Goal: Transaction & Acquisition: Purchase product/service

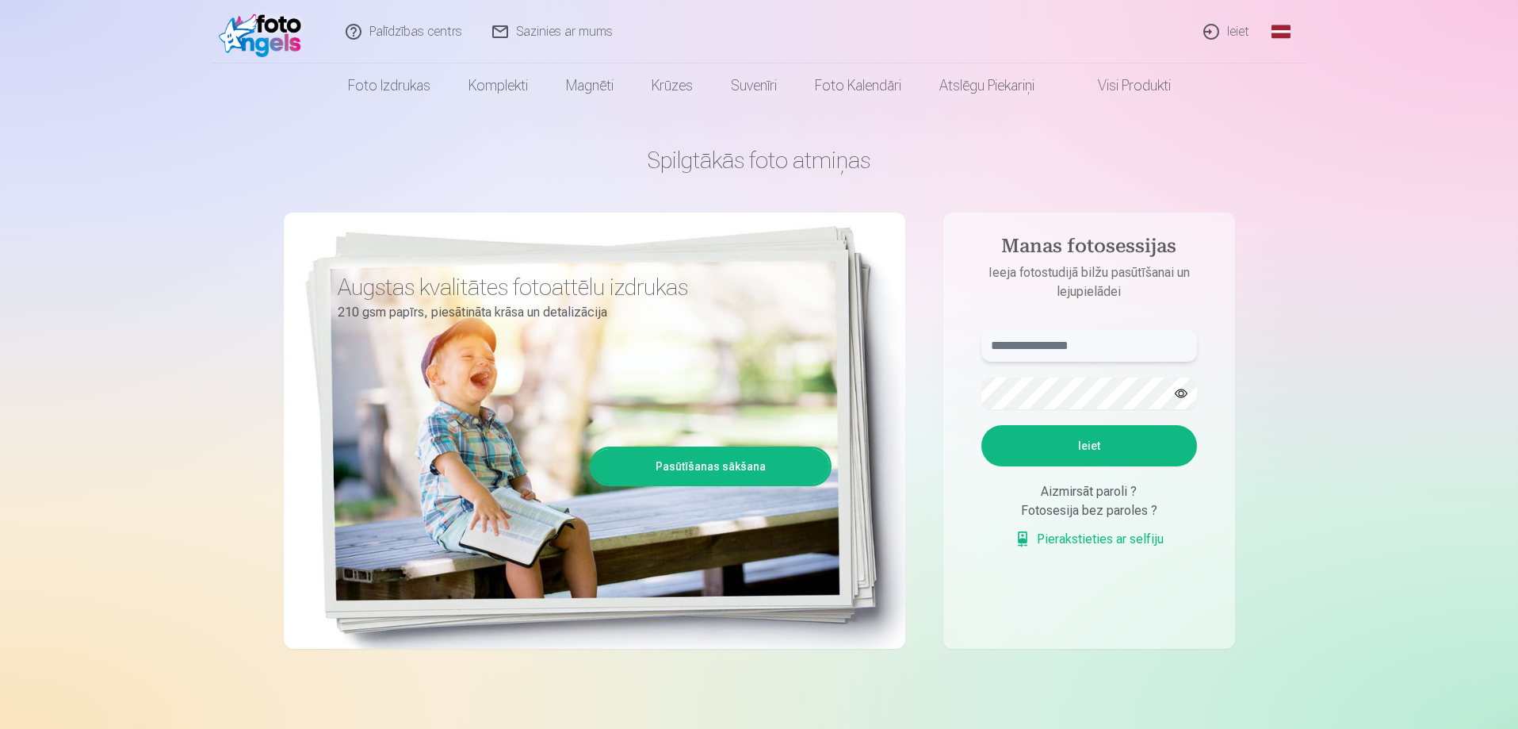
click at [1090, 347] on input "text" at bounding box center [1090, 346] width 216 height 32
type input "**********"
click at [1102, 446] on button "Ieiet" at bounding box center [1090, 445] width 216 height 41
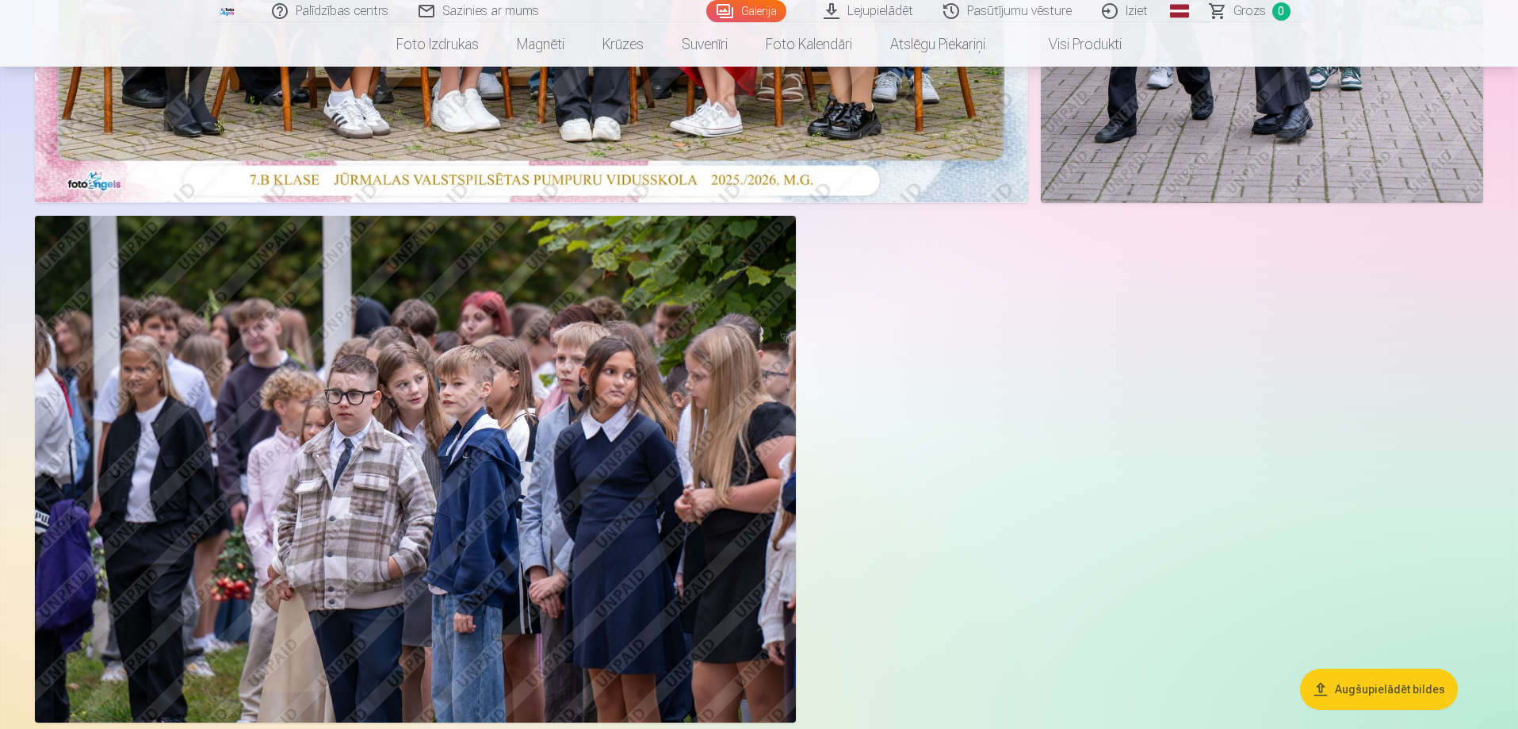
scroll to position [634, 0]
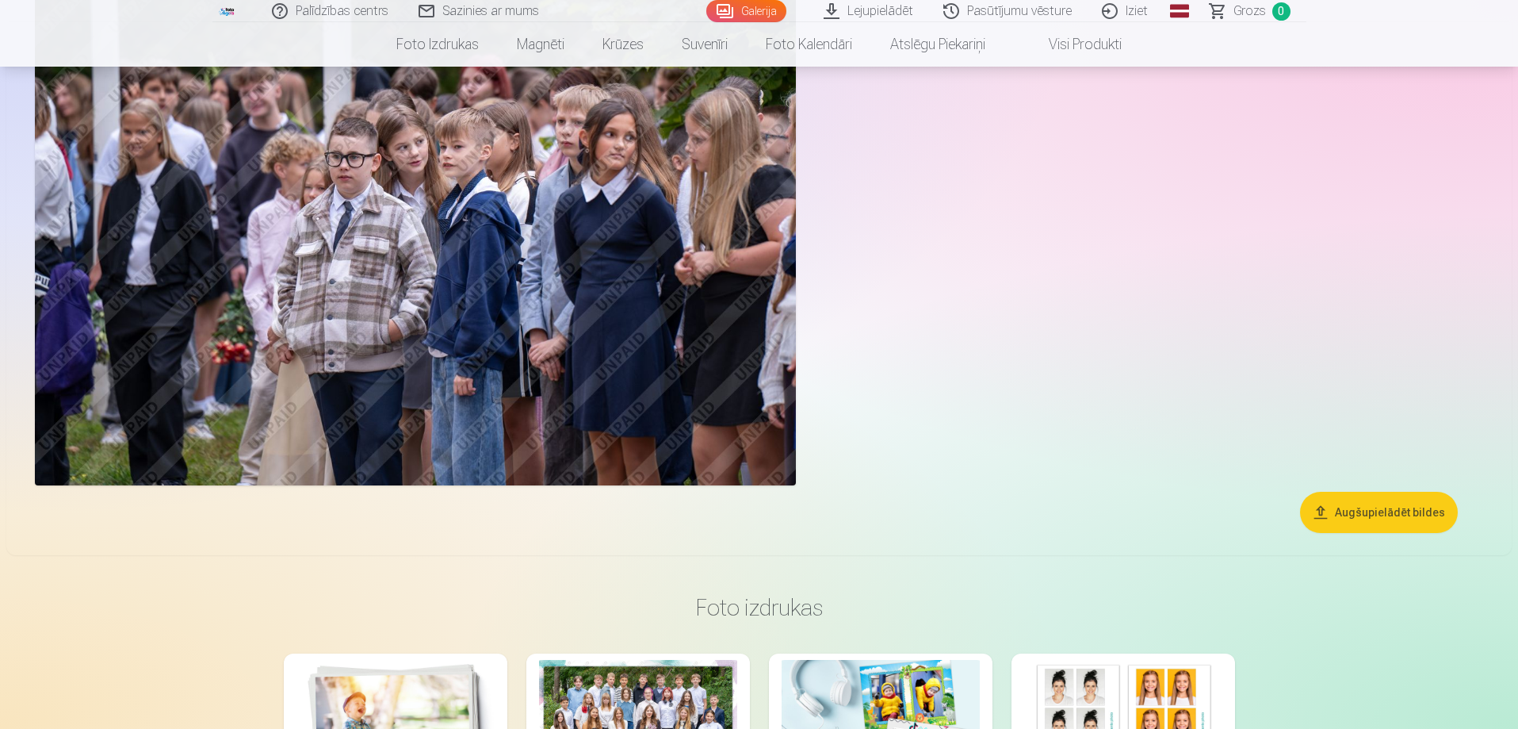
click at [1381, 511] on button "Augšupielādēt bildes" at bounding box center [1379, 512] width 158 height 41
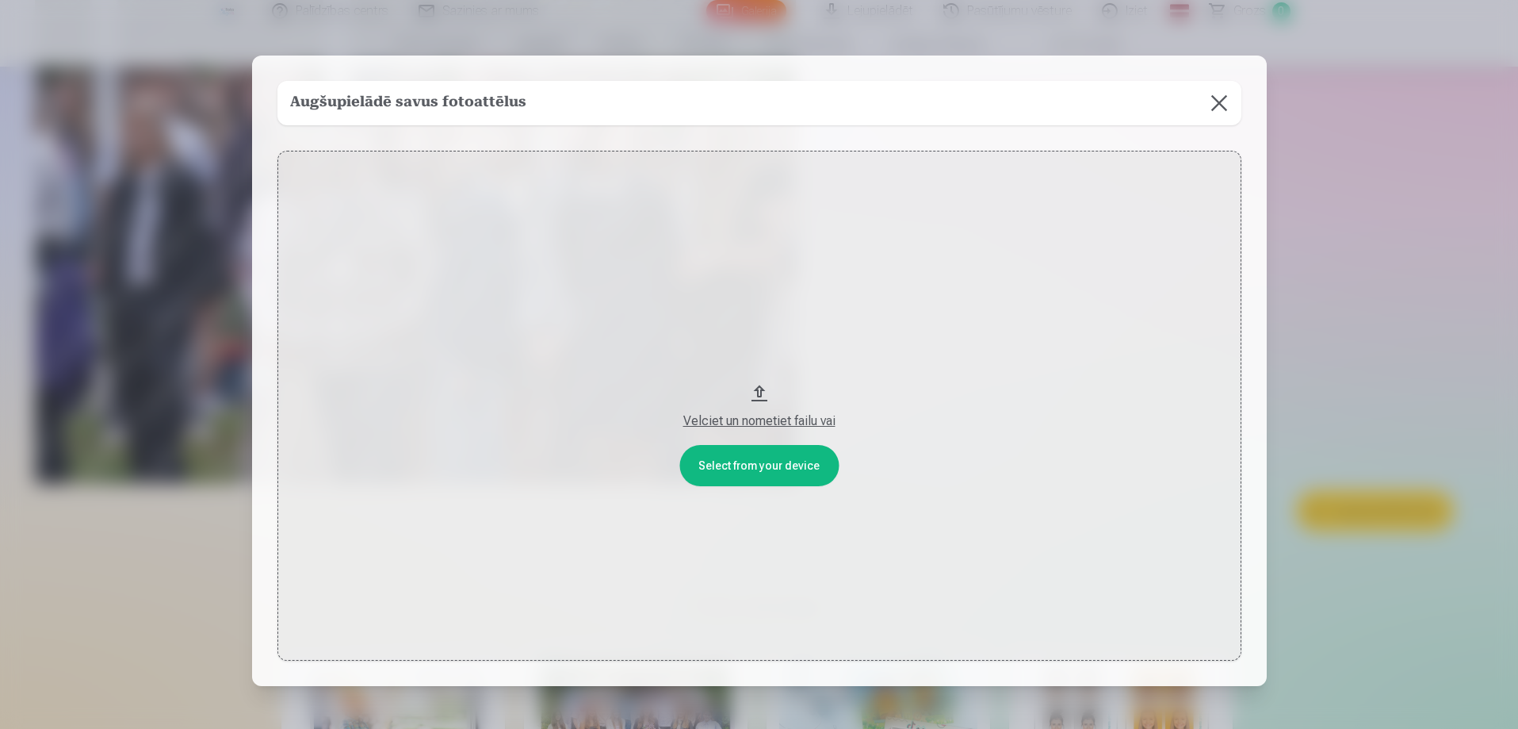
scroll to position [874, 0]
click at [756, 388] on button "Velciet un nometiet failu vai" at bounding box center [761, 406] width 964 height 510
click at [1219, 99] on button at bounding box center [1221, 103] width 44 height 44
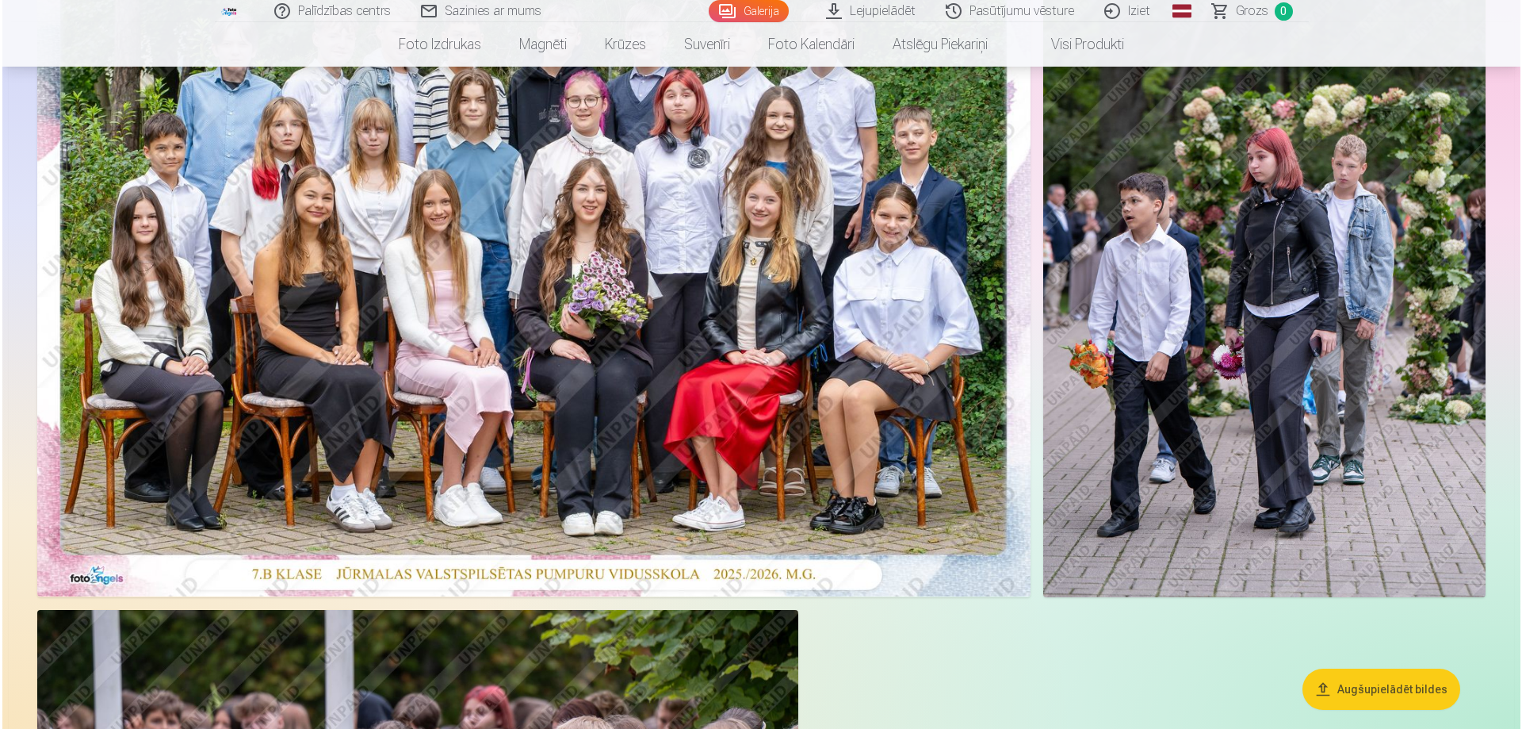
scroll to position [239, 0]
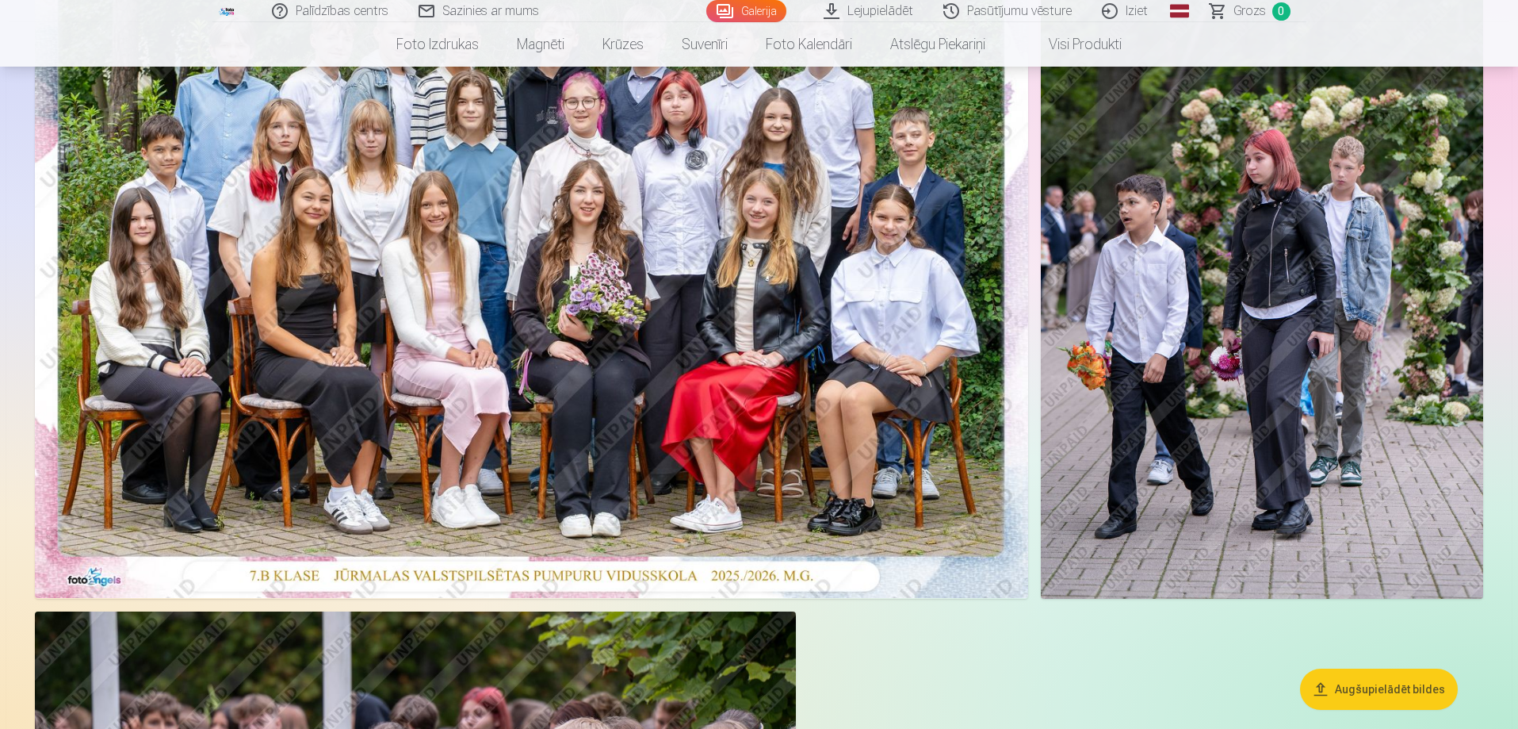
click at [808, 220] on img at bounding box center [531, 266] width 993 height 663
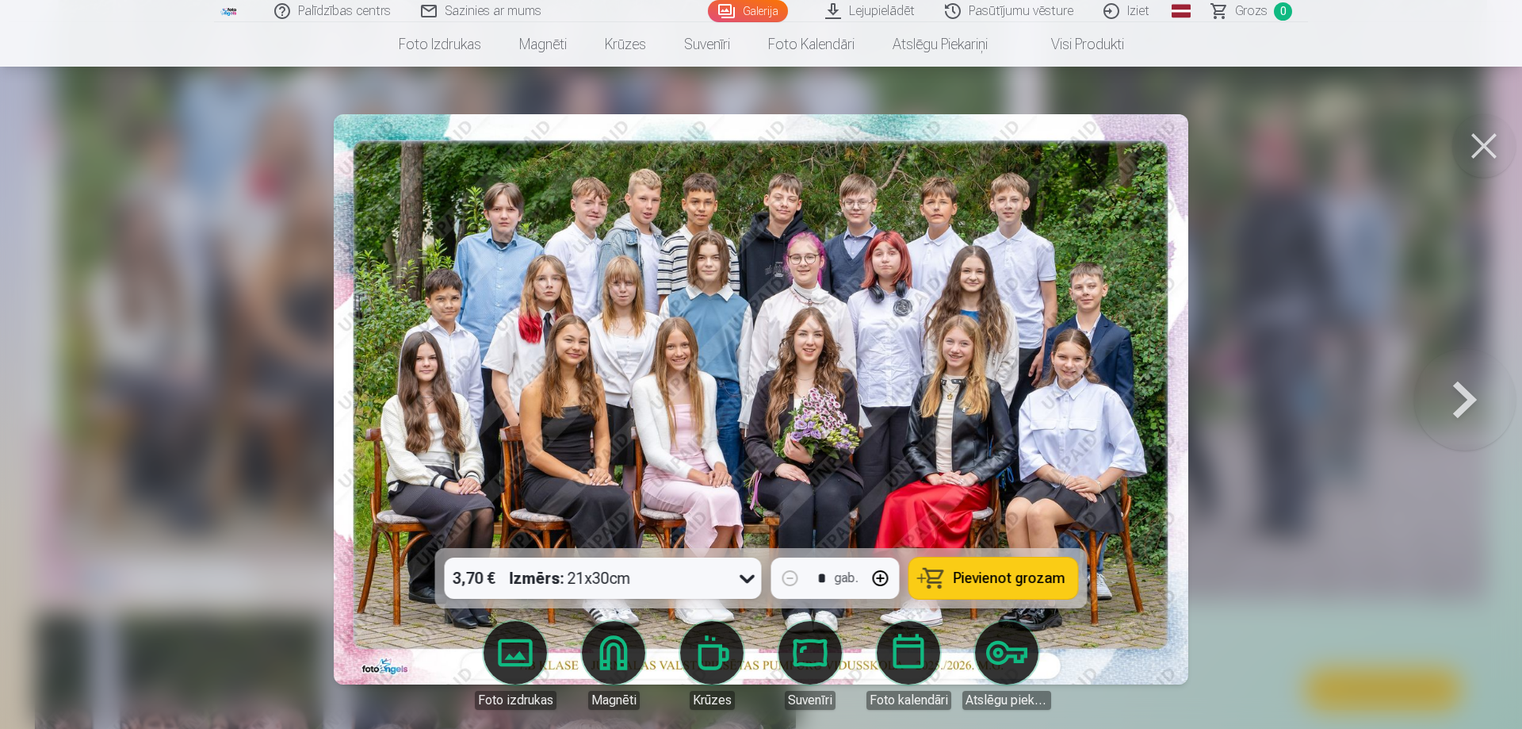
click at [998, 576] on span "Pievienot grozam" at bounding box center [1010, 578] width 112 height 14
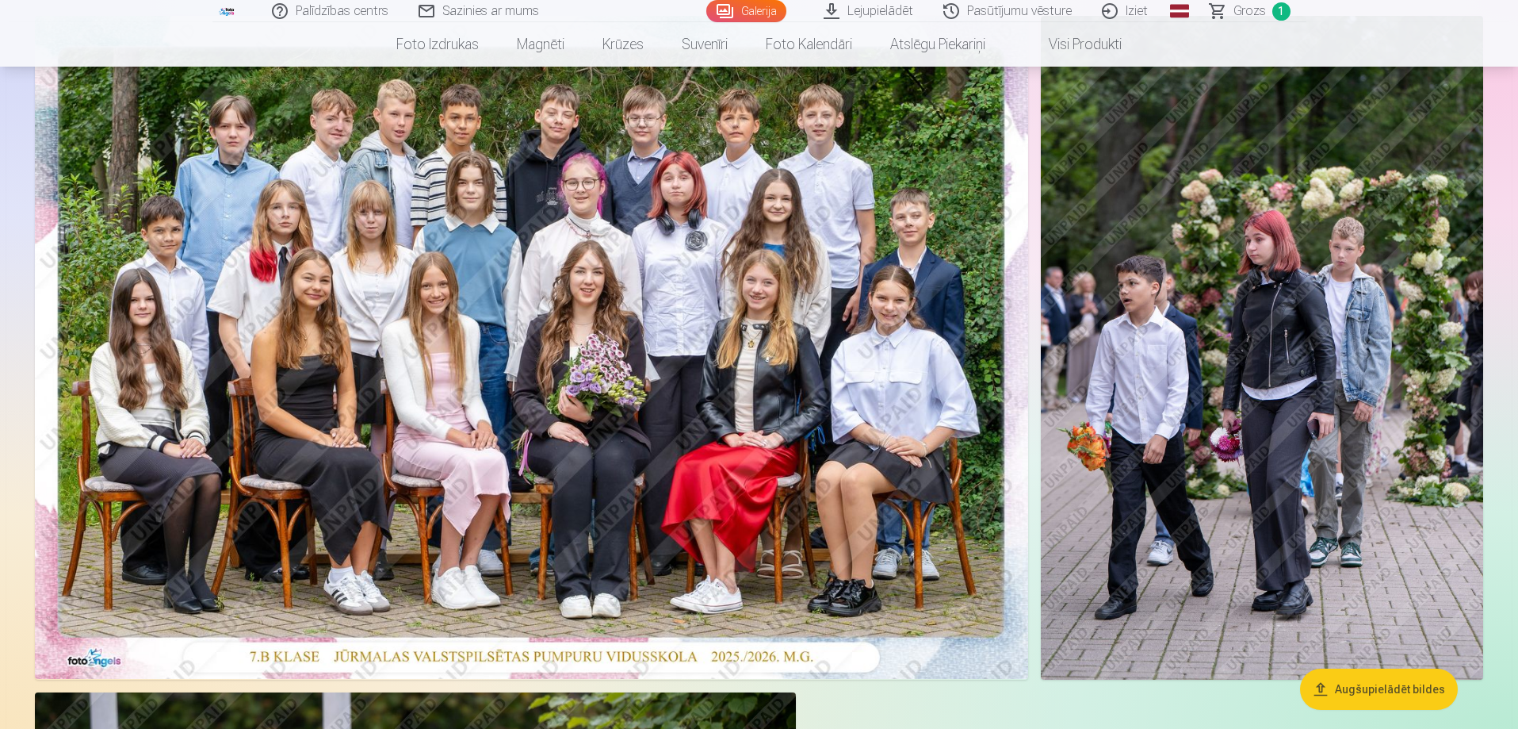
scroll to position [79, 0]
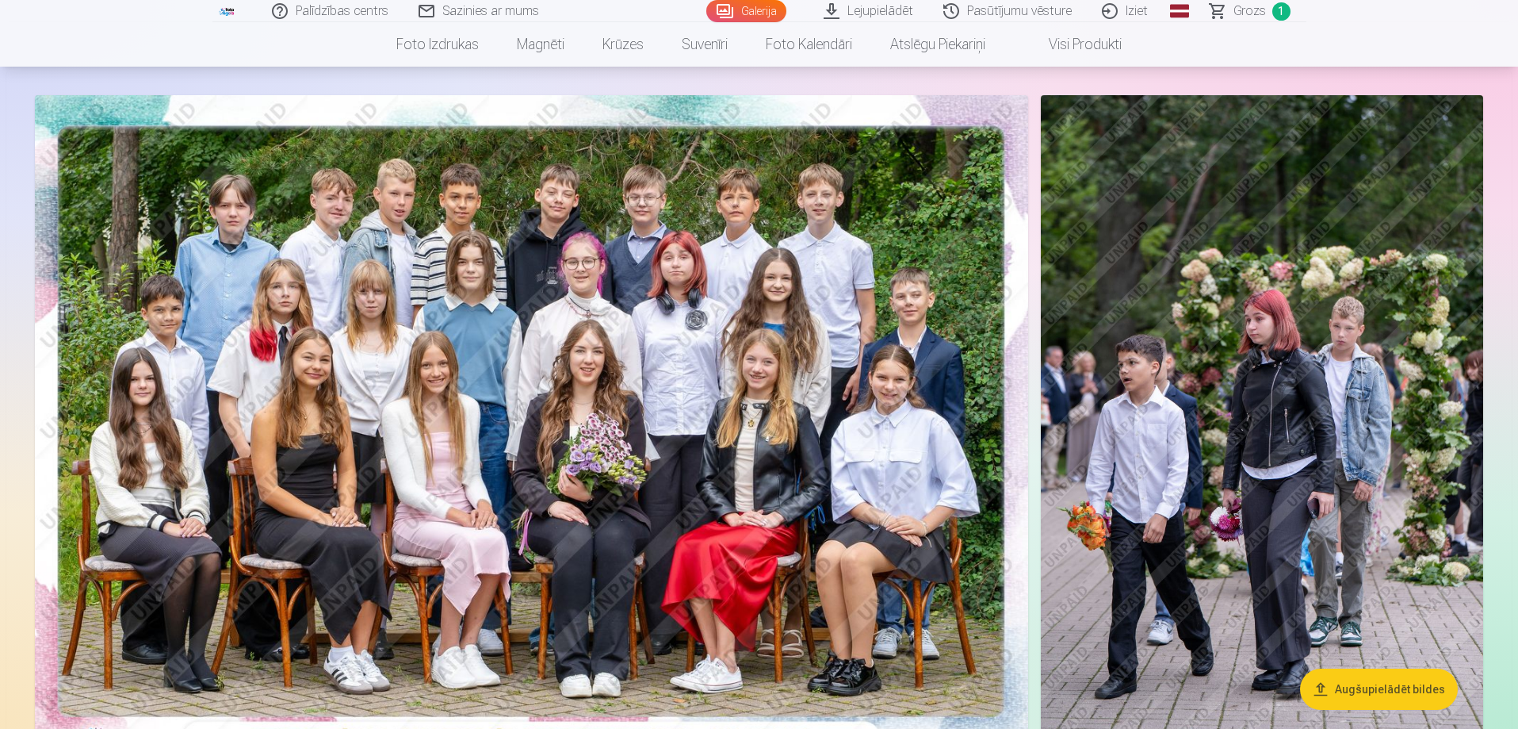
click at [779, 10] on link "Galerija" at bounding box center [746, 11] width 80 height 22
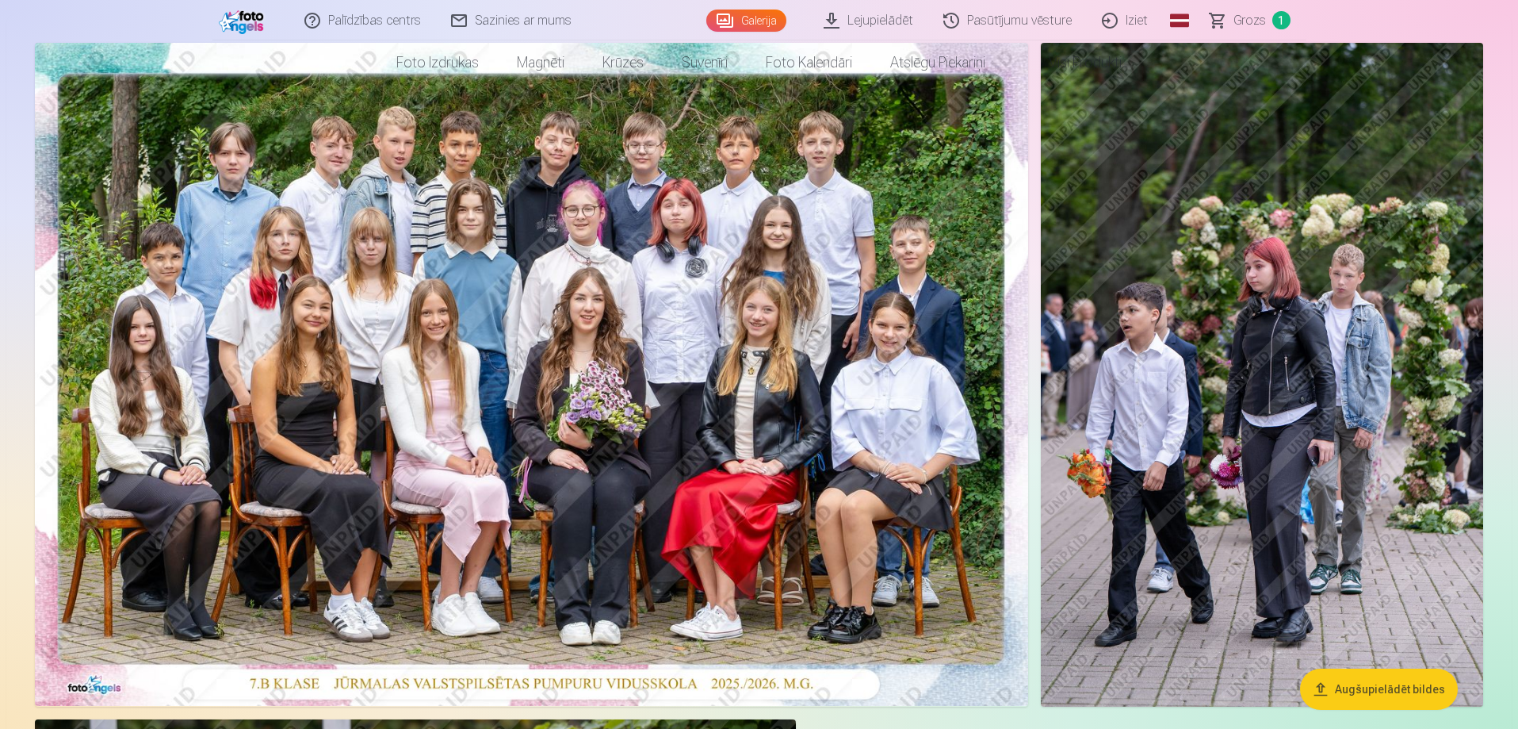
scroll to position [0, 0]
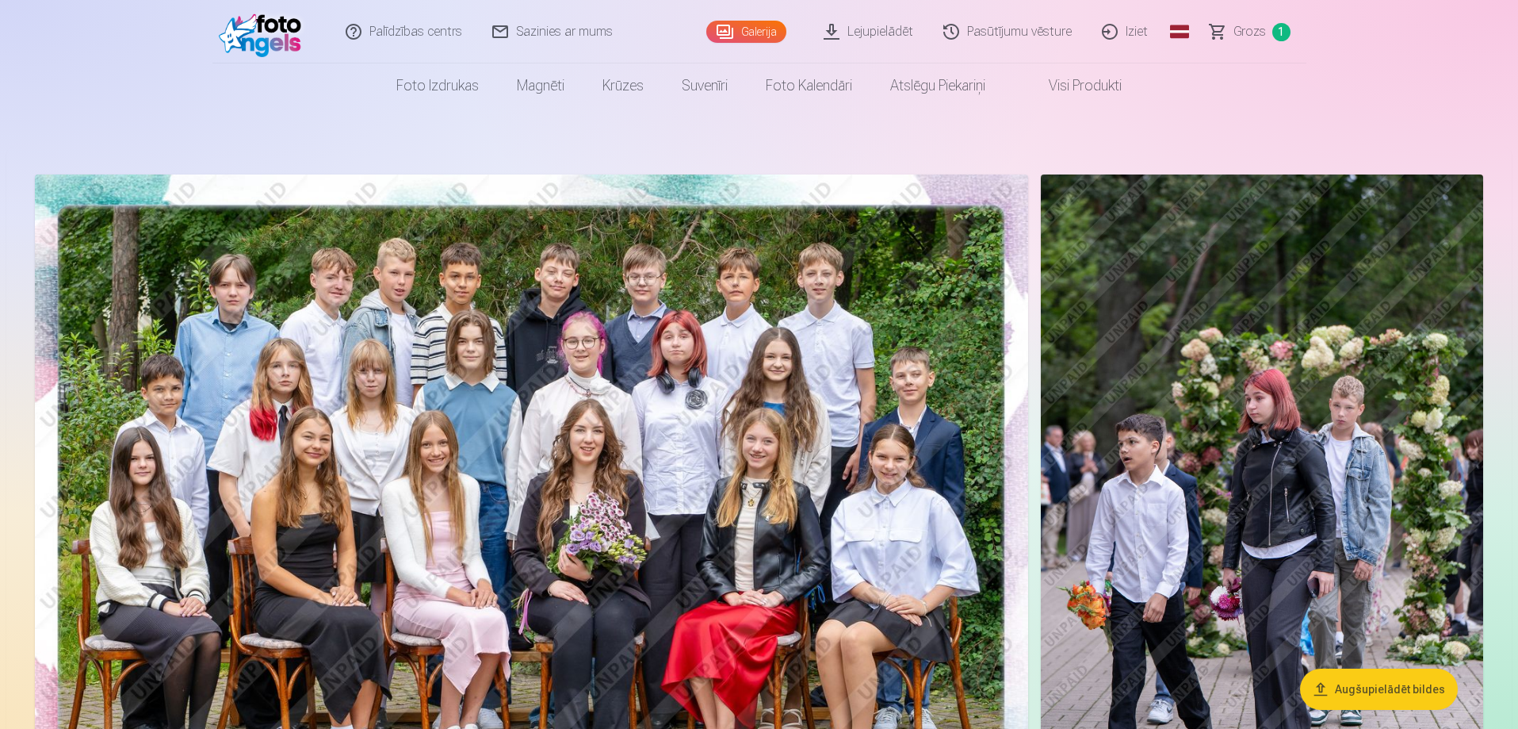
click at [1257, 30] on span "Grozs" at bounding box center [1250, 31] width 33 height 19
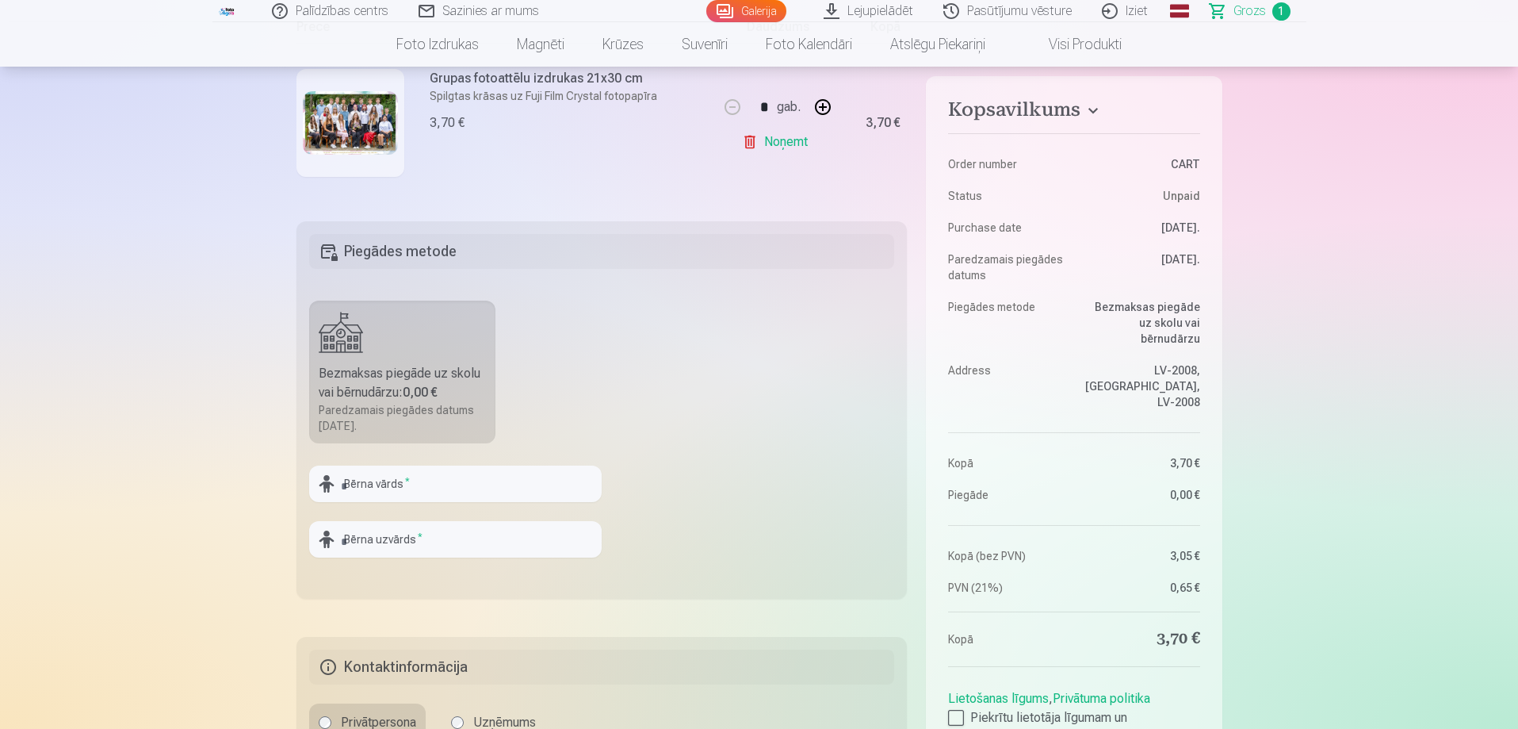
scroll to position [396, 0]
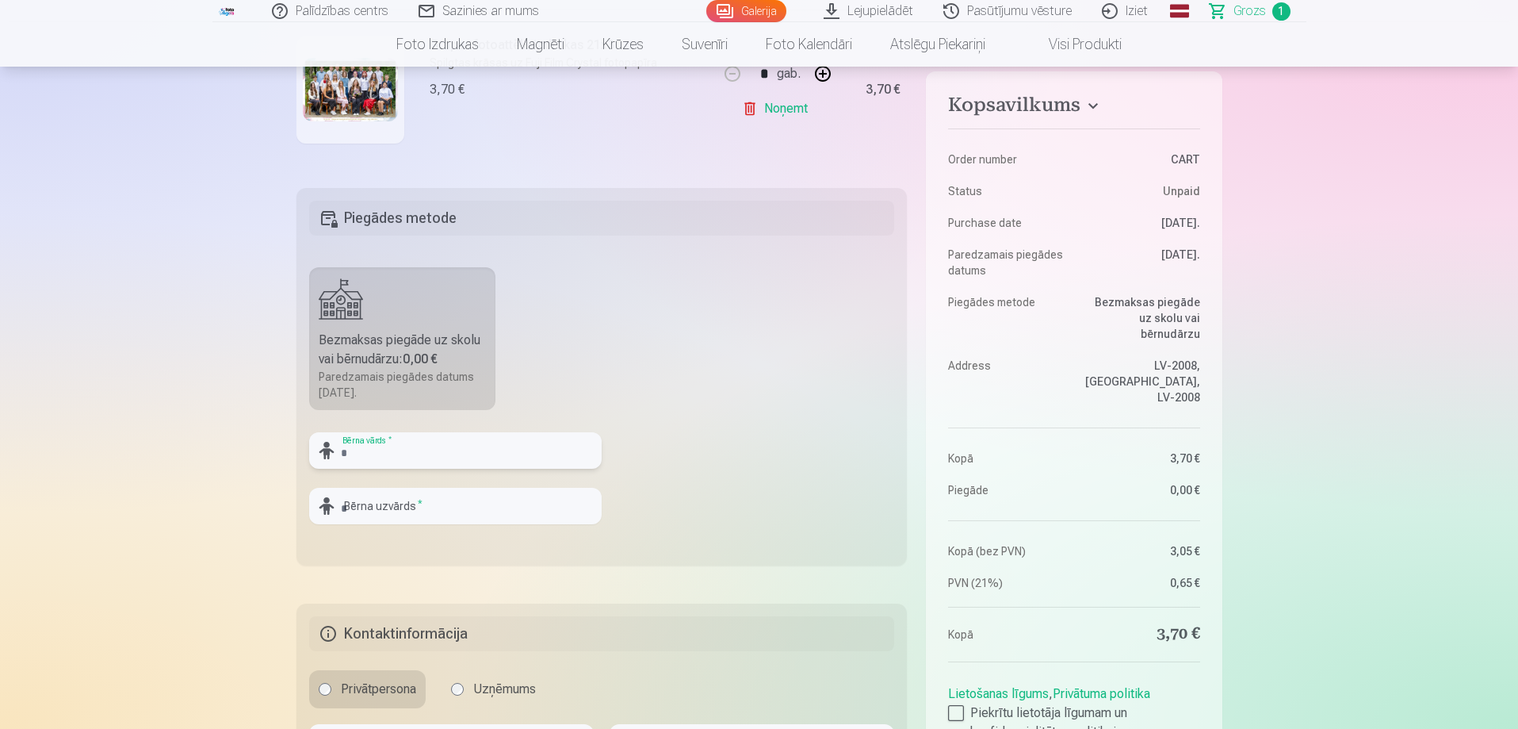
click at [561, 462] on input "text" at bounding box center [455, 450] width 293 height 36
type input "*****"
click at [556, 504] on input "text" at bounding box center [455, 506] width 293 height 36
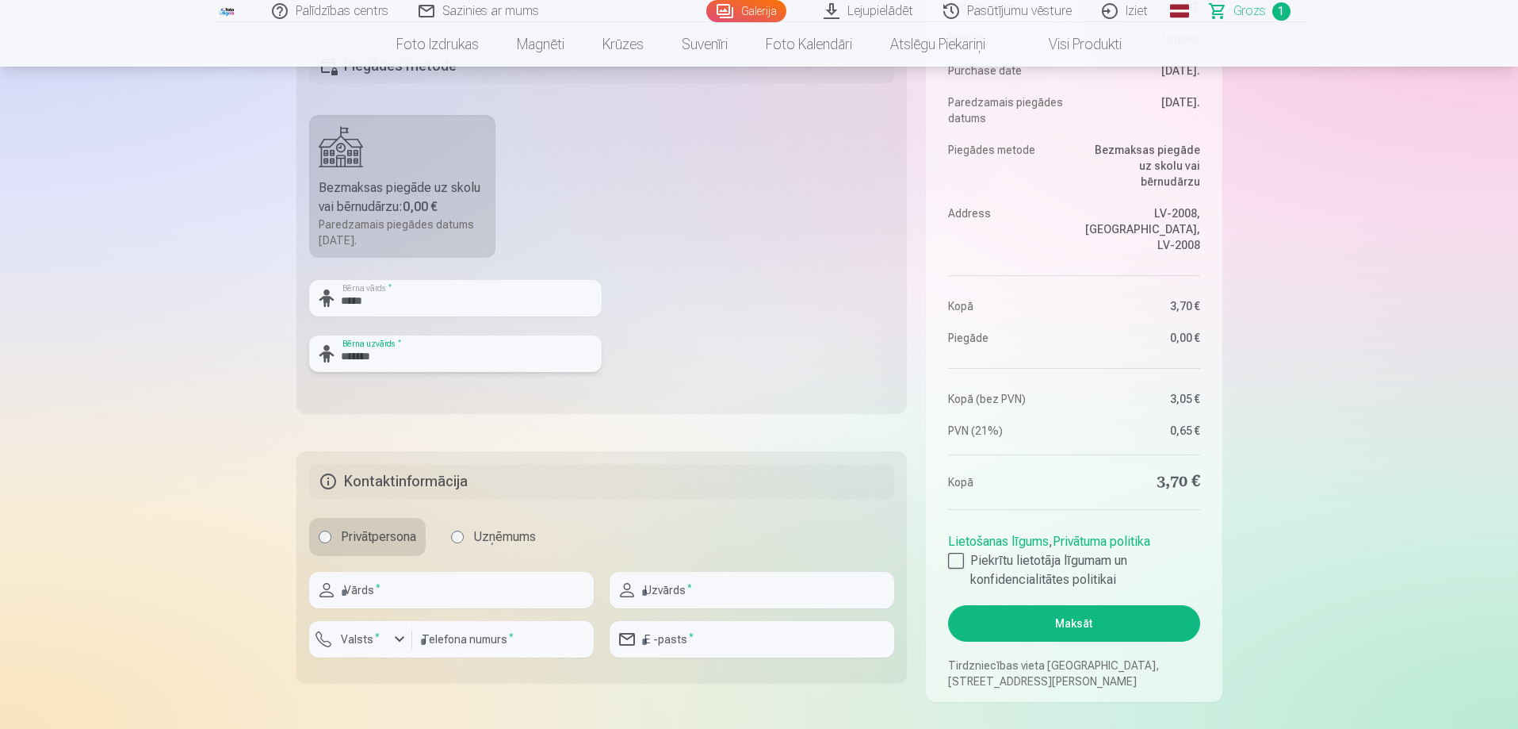
scroll to position [634, 0]
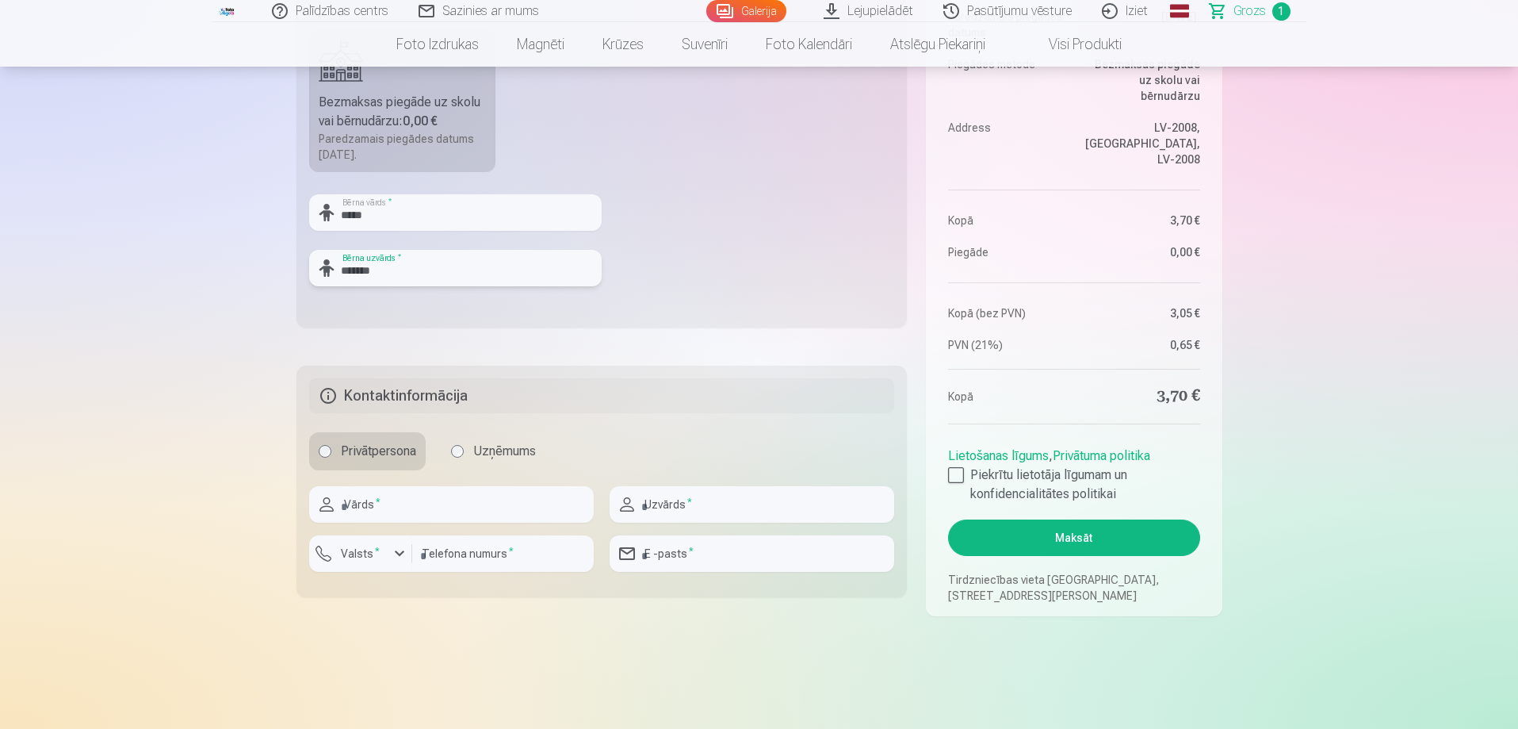
type input "*******"
click at [573, 507] on input "text" at bounding box center [451, 504] width 285 height 36
type input "****"
click at [755, 510] on input "text" at bounding box center [752, 504] width 285 height 36
type input "*******"
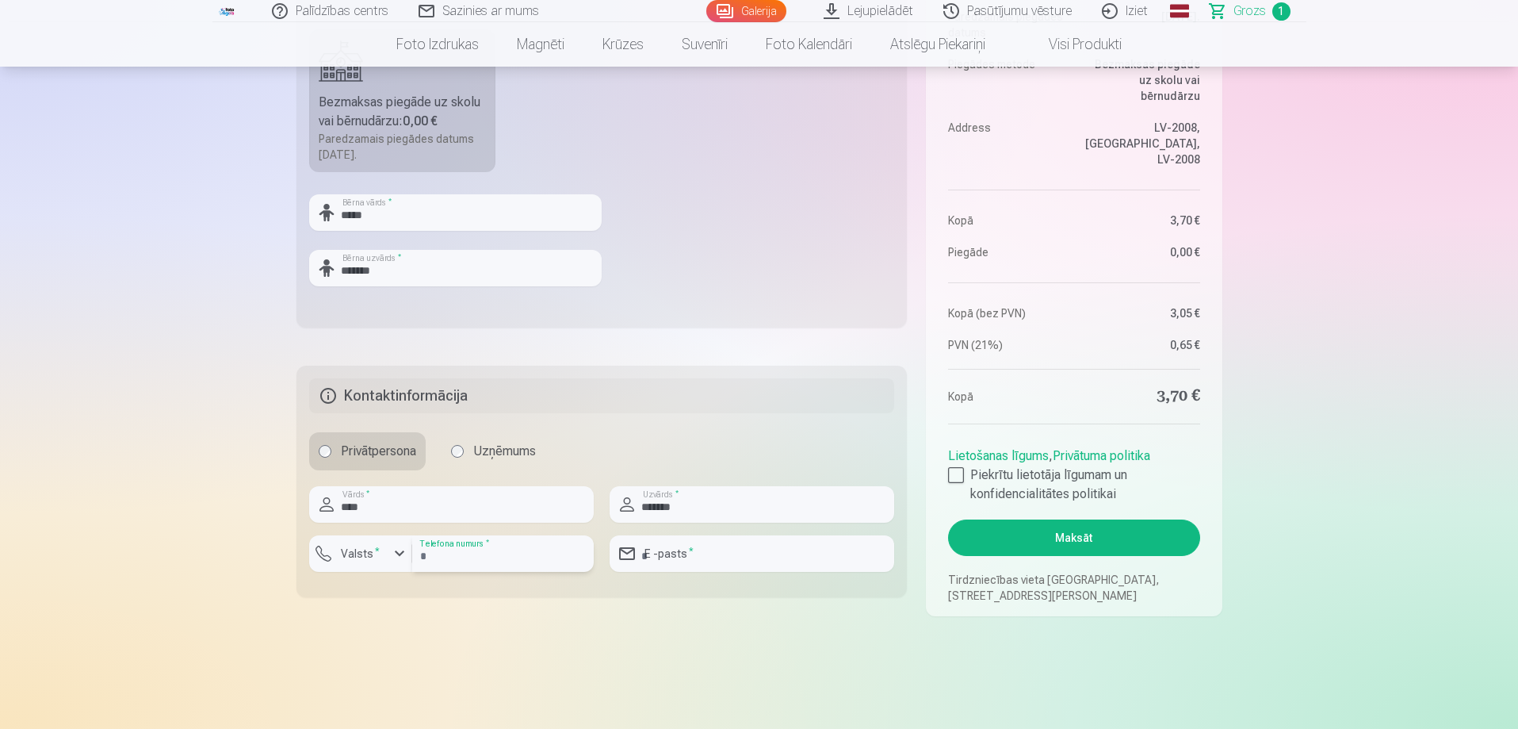
click at [562, 559] on input "number" at bounding box center [503, 553] width 182 height 36
type input "********"
click at [727, 565] on input "email" at bounding box center [752, 553] width 285 height 36
type input "**********"
click at [954, 483] on div at bounding box center [956, 475] width 16 height 16
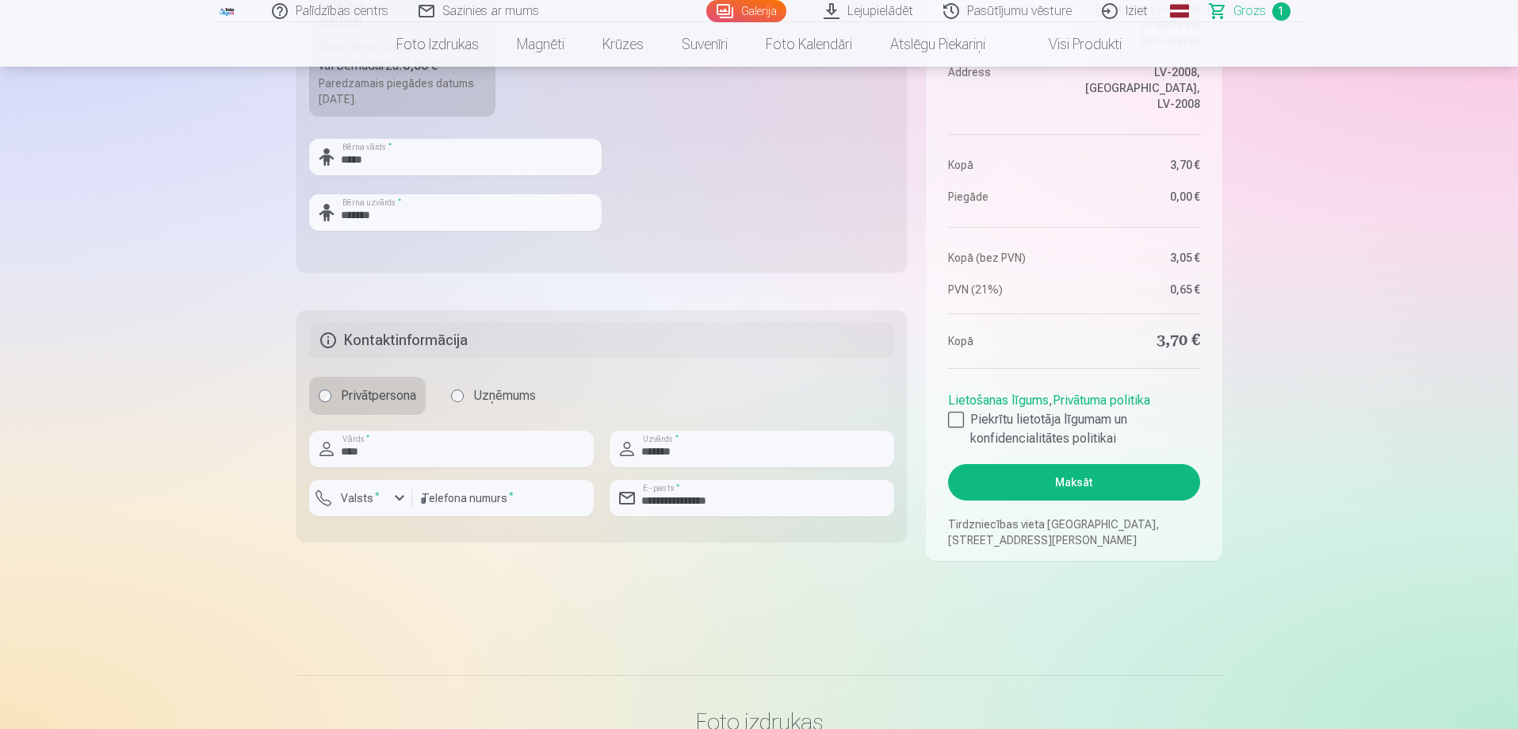
scroll to position [714, 0]
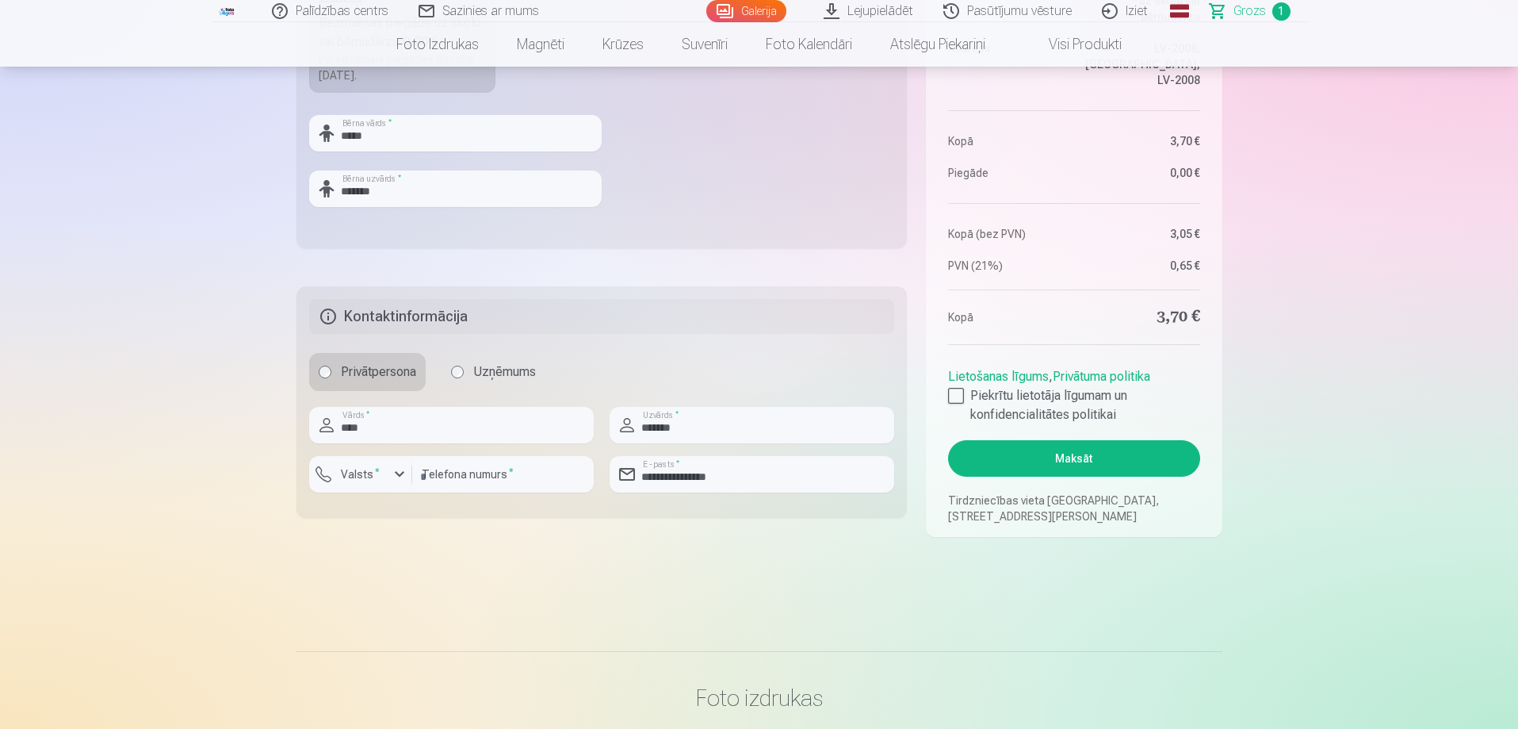
click at [1075, 464] on button "Maksāt" at bounding box center [1073, 458] width 251 height 36
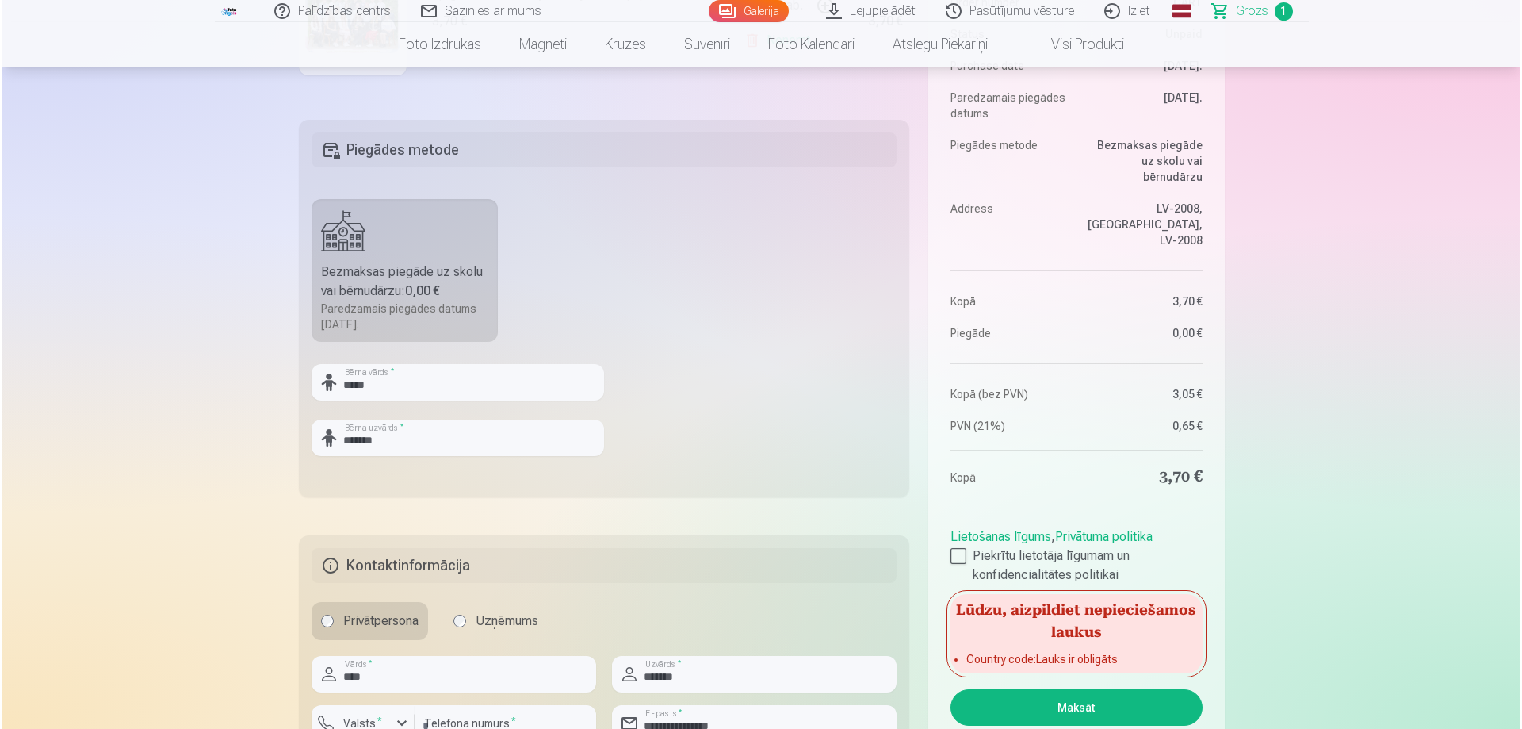
scroll to position [634, 0]
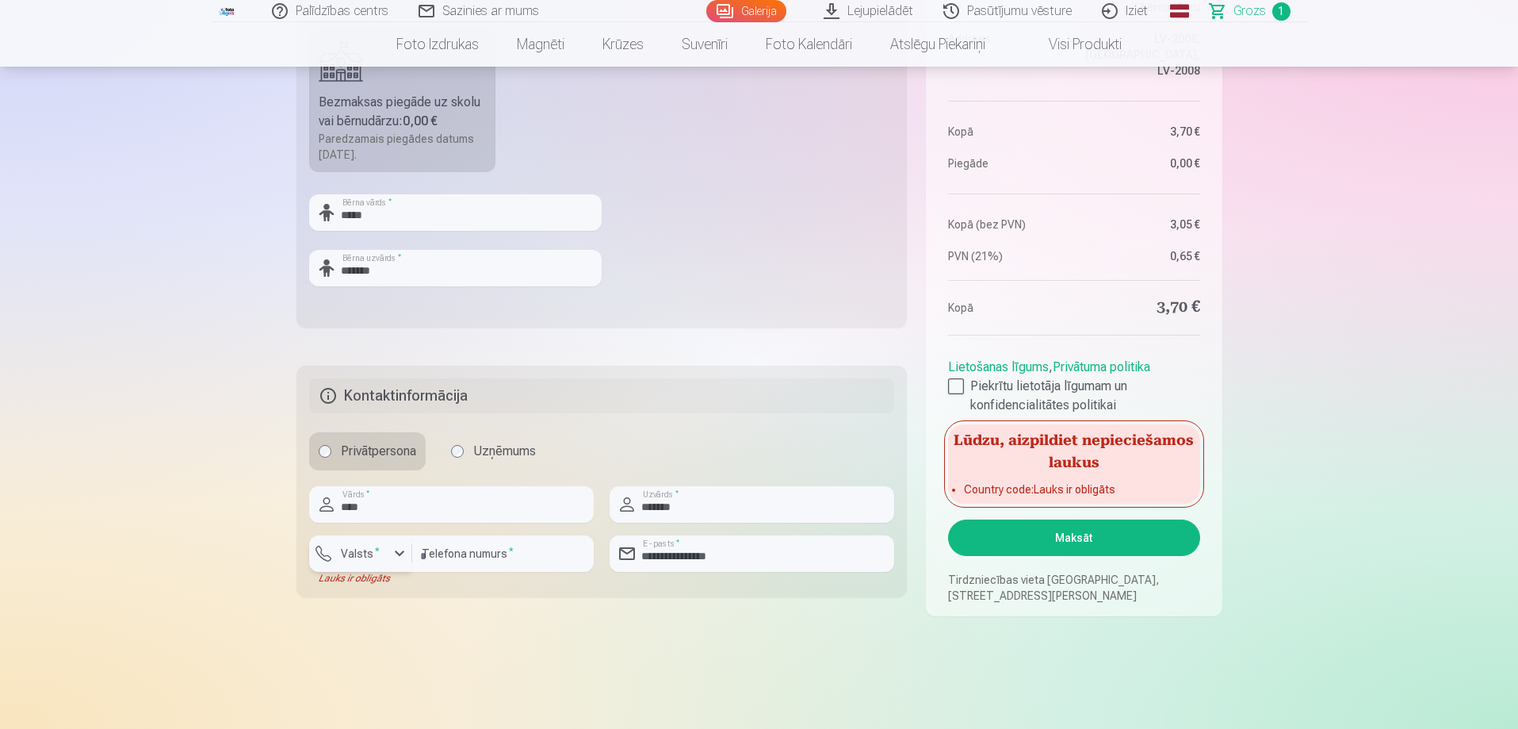
click at [397, 557] on div "button" at bounding box center [399, 553] width 19 height 19
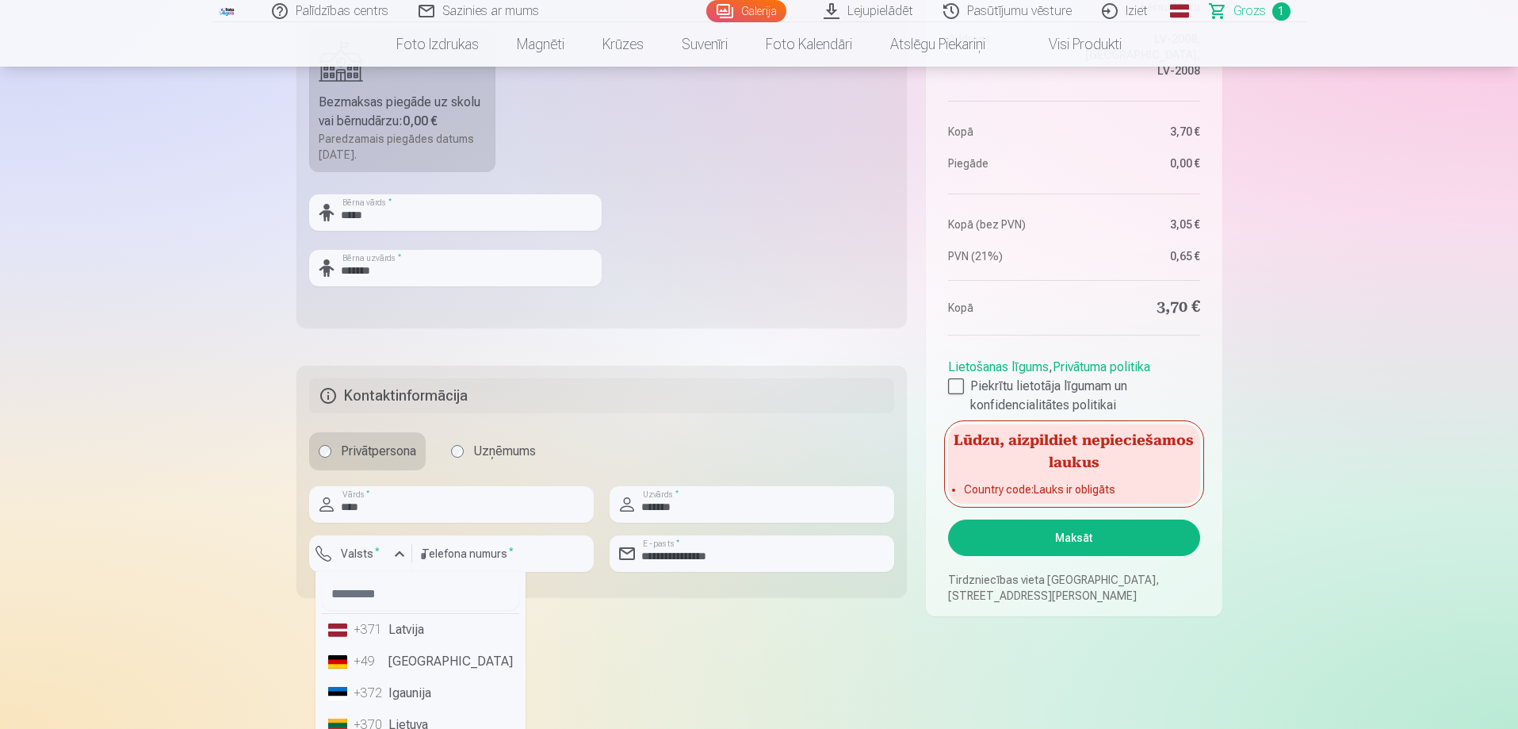
click at [404, 636] on li "+371 Latvija" at bounding box center [420, 630] width 197 height 32
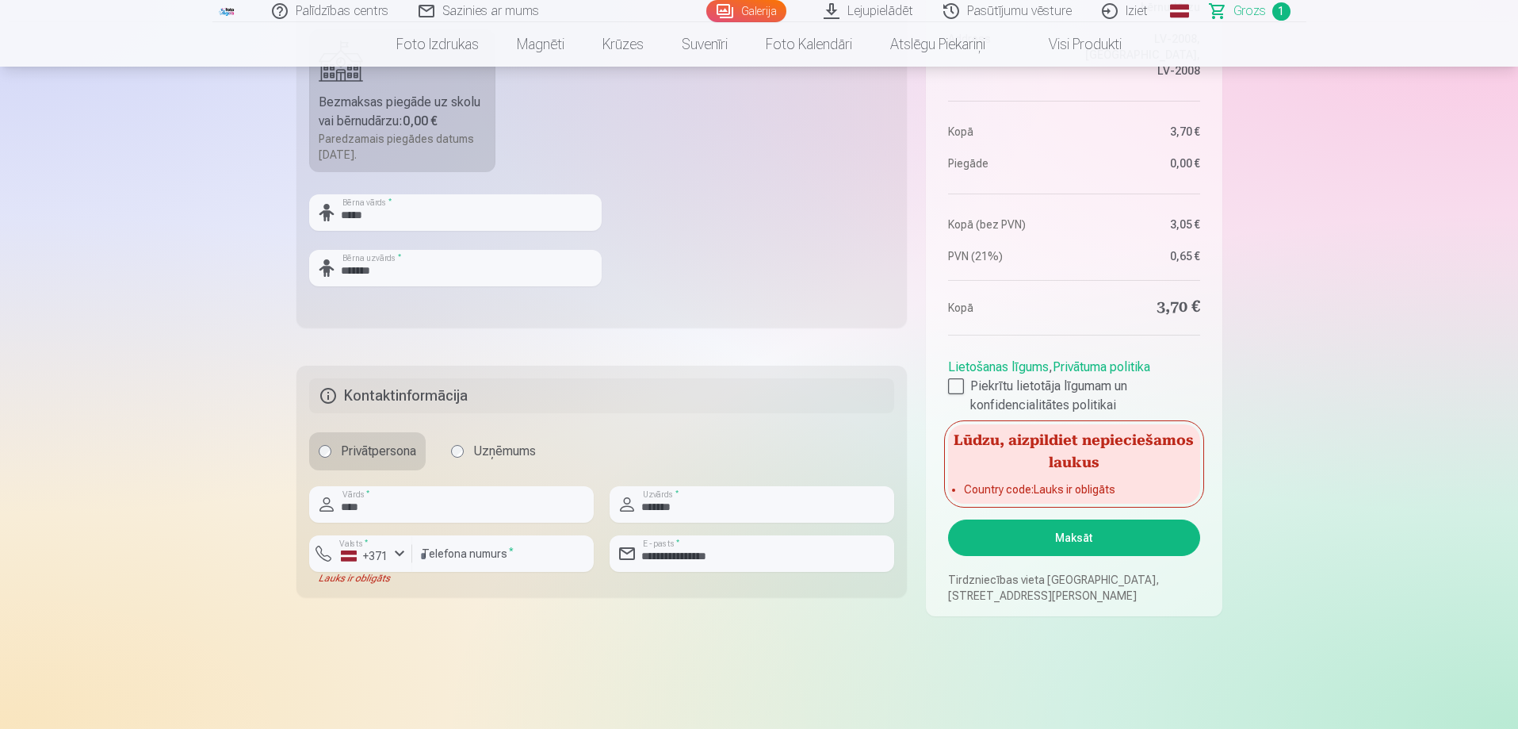
click at [1085, 539] on button "Maksāt" at bounding box center [1073, 537] width 251 height 36
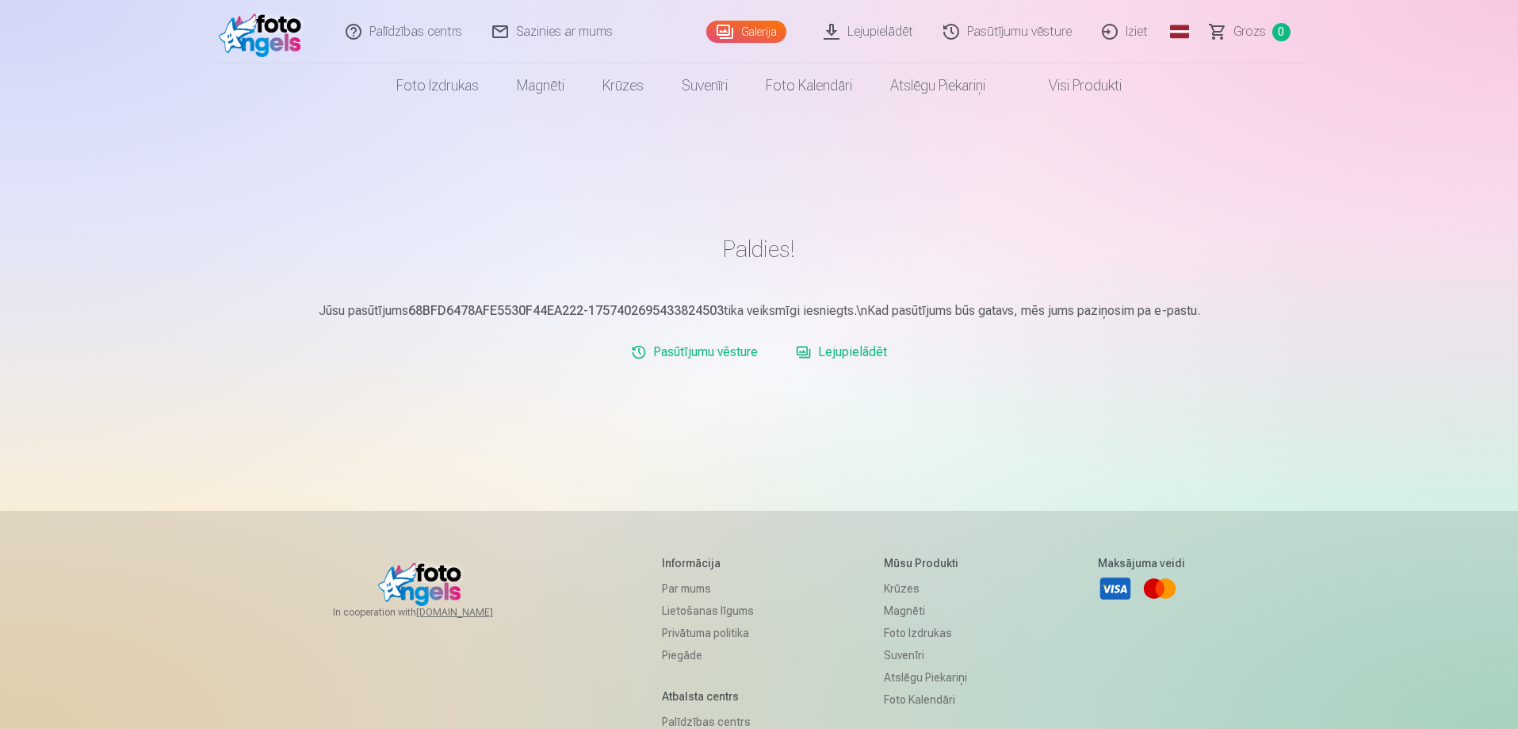
click at [281, 33] on img at bounding box center [264, 31] width 91 height 51
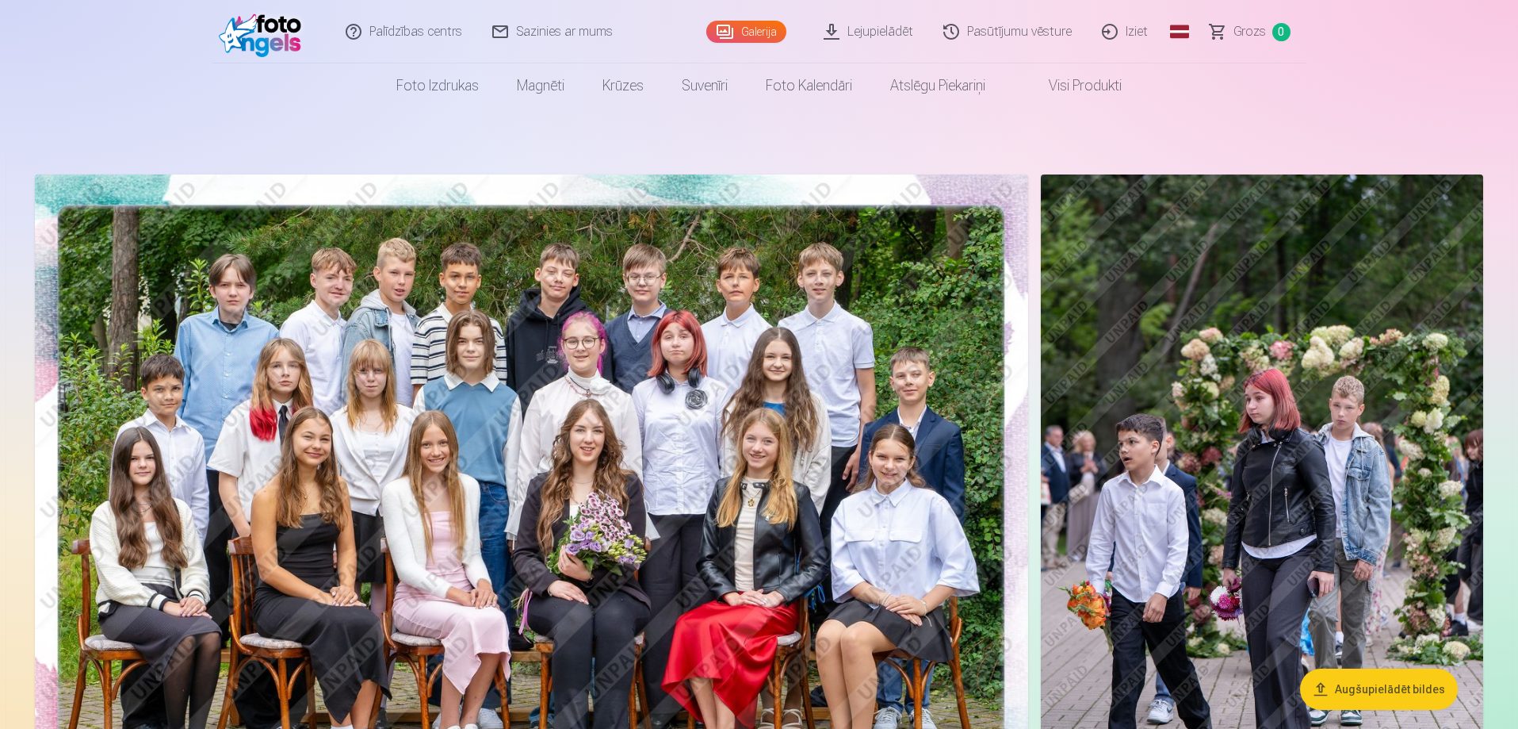
click at [281, 33] on img at bounding box center [264, 31] width 91 height 51
click at [1138, 31] on link "Iziet" at bounding box center [1126, 31] width 76 height 63
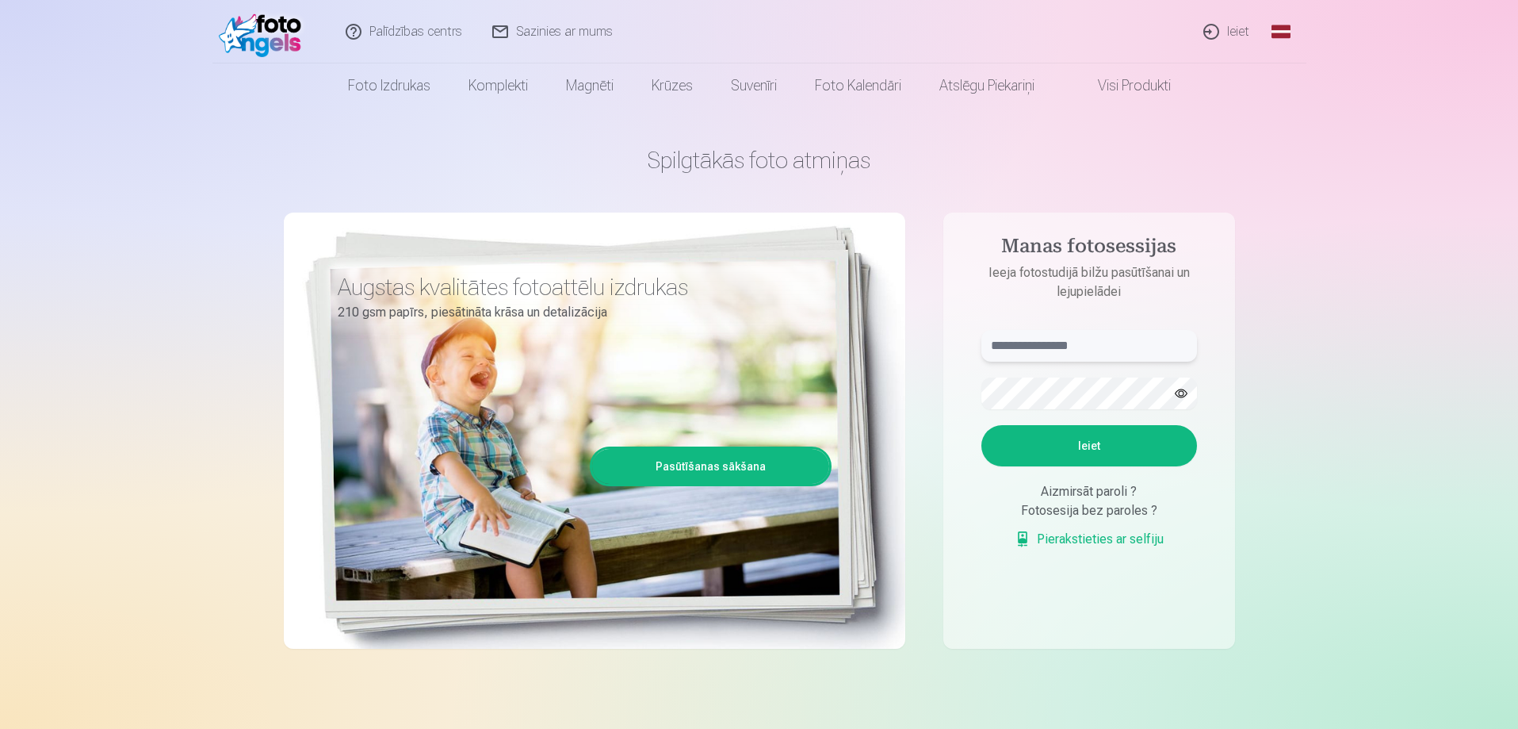
click at [1158, 348] on input "text" at bounding box center [1090, 346] width 216 height 32
type input "**********"
click at [1094, 438] on button "Ieiet" at bounding box center [1090, 445] width 216 height 41
